Goal: Task Accomplishment & Management: Manage account settings

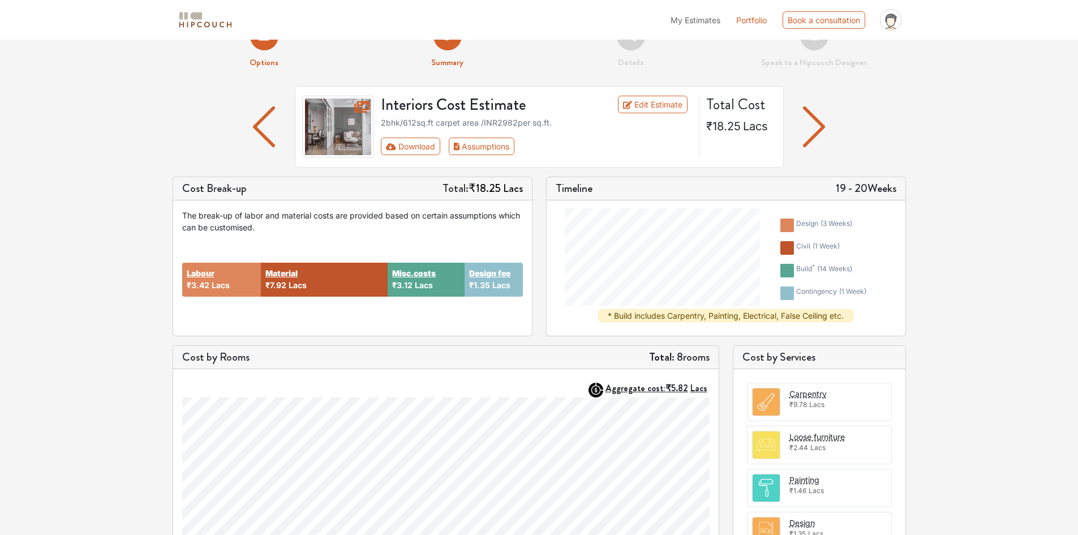
scroll to position [57, 0]
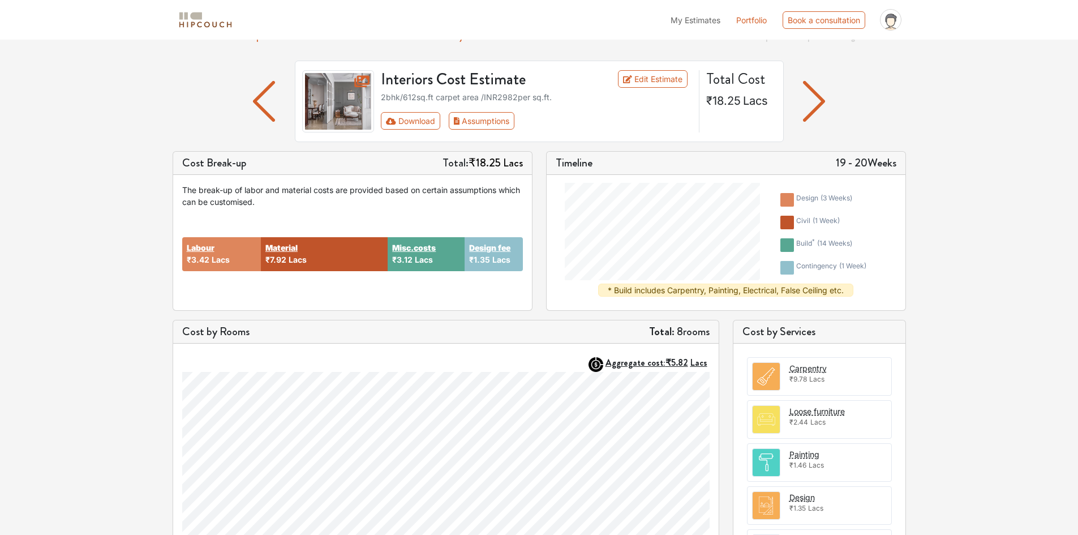
click at [205, 249] on strong "Labour" at bounding box center [201, 248] width 28 height 12
click at [203, 250] on strong "Labour" at bounding box center [201, 248] width 28 height 12
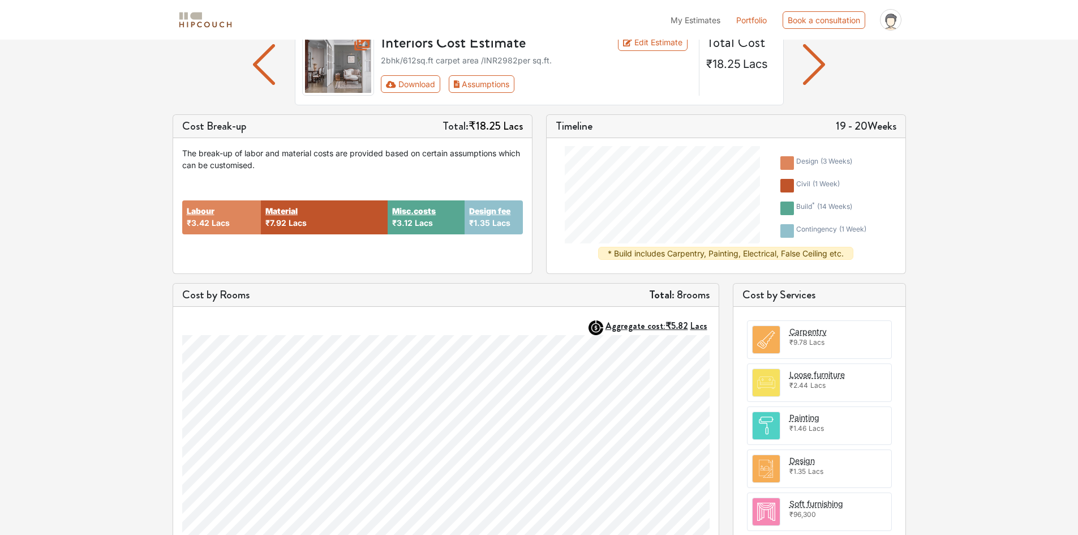
scroll to position [113, 0]
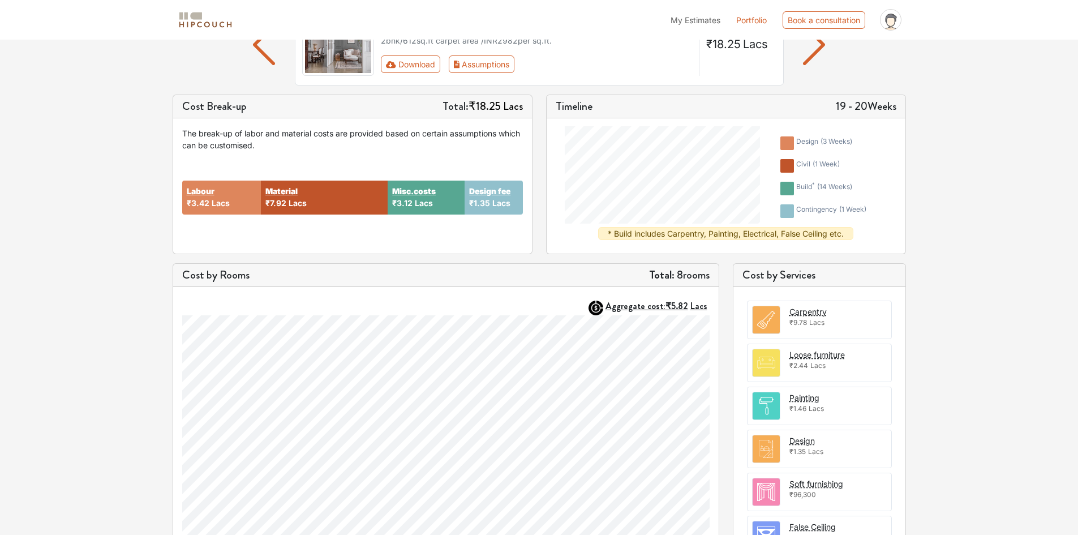
click at [291, 189] on strong "Material" at bounding box center [281, 191] width 32 height 12
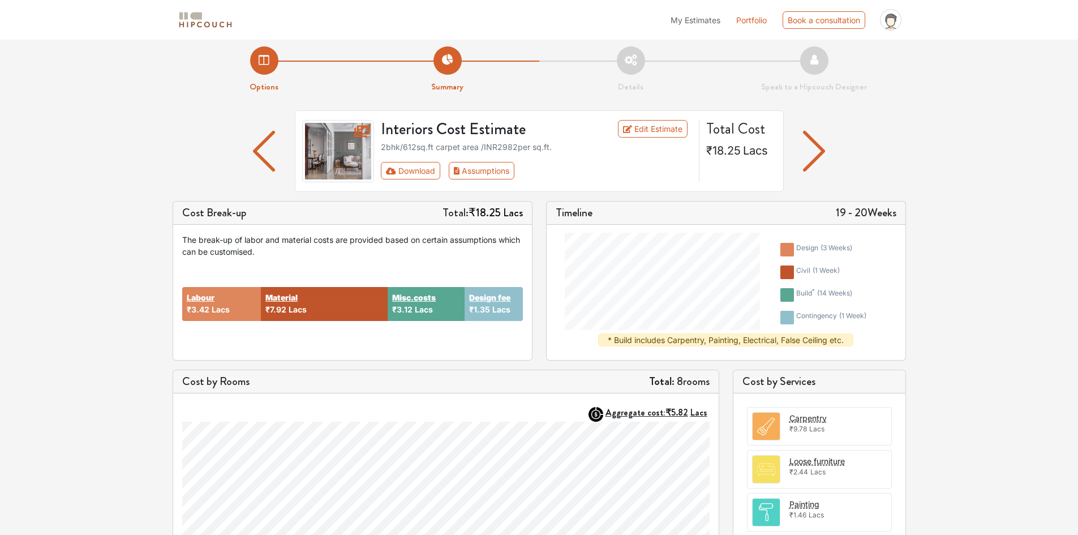
scroll to position [0, 0]
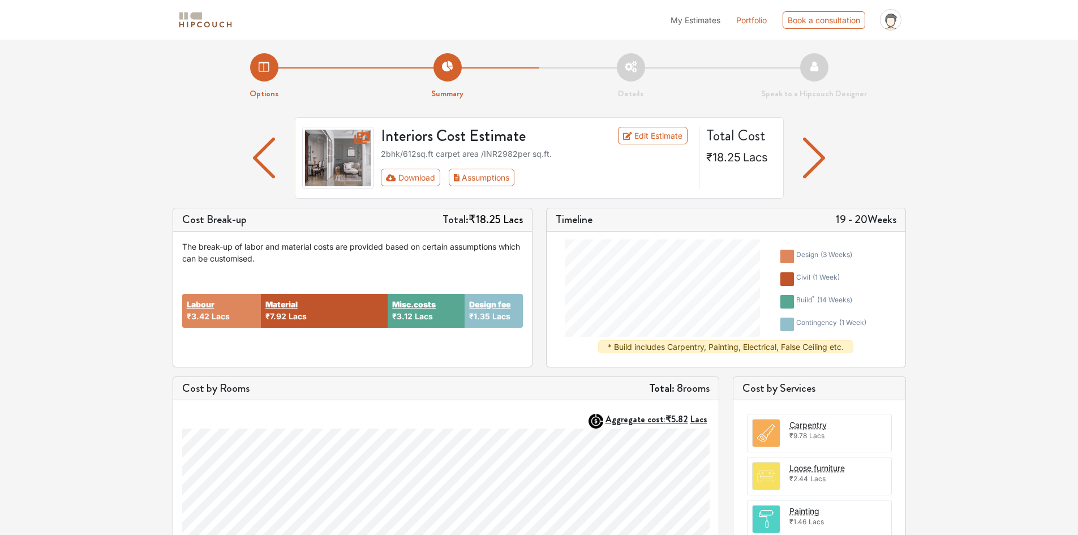
click at [799, 426] on div "Carpentry" at bounding box center [807, 425] width 37 height 12
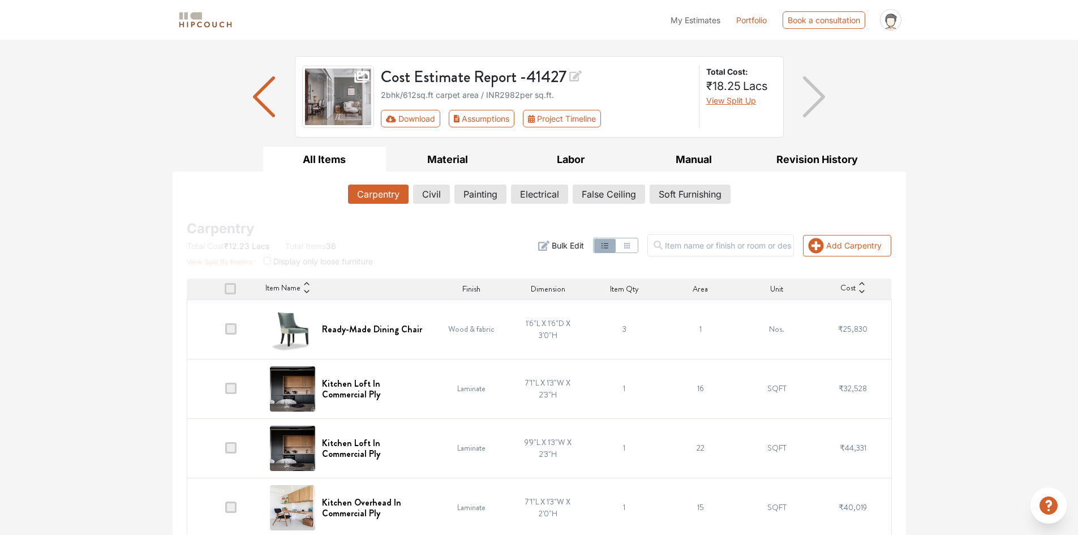
scroll to position [118, 0]
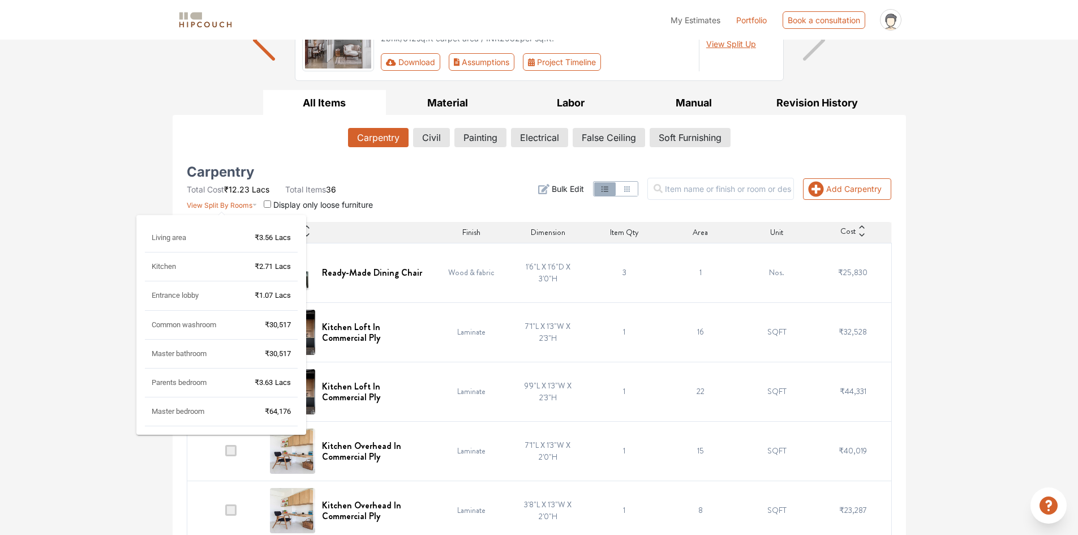
click at [269, 239] on span "₹3.56" at bounding box center [264, 237] width 18 height 8
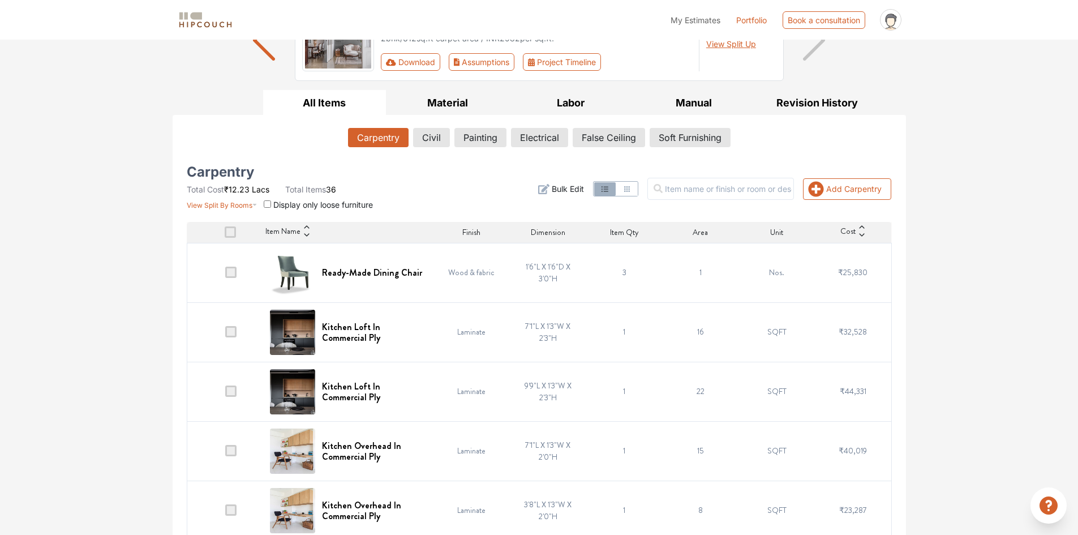
click at [267, 205] on input "checkbox" at bounding box center [267, 203] width 7 height 7
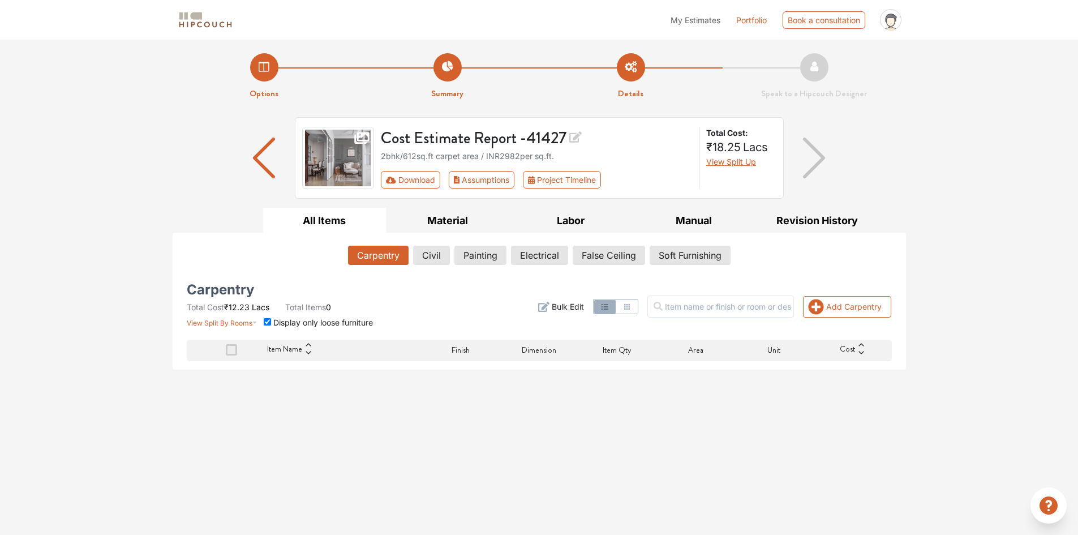
click at [268, 320] on input "checkbox" at bounding box center [267, 321] width 7 height 7
checkbox input "false"
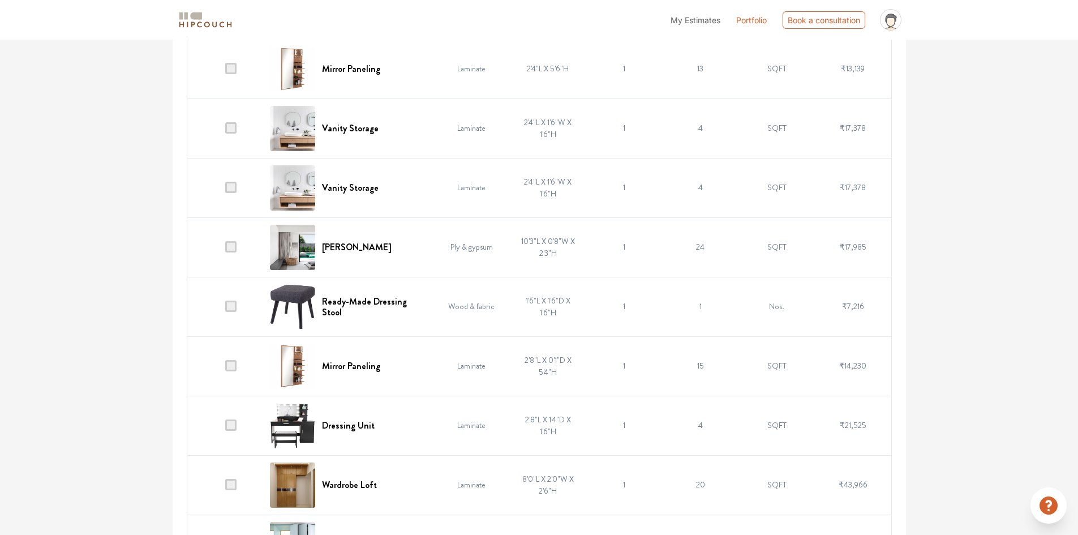
scroll to position [1075, 0]
